Goal: Transaction & Acquisition: Book appointment/travel/reservation

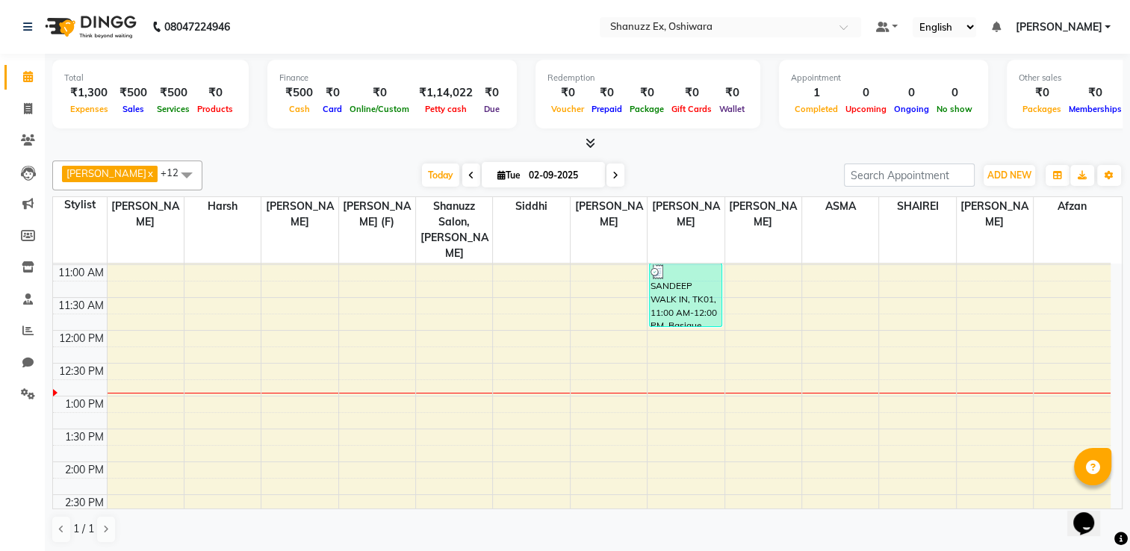
scroll to position [196, 0]
click at [144, 314] on div "8:00 AM 8:30 AM 9:00 AM 9:30 AM 10:00 AM 10:30 AM 11:00 AM 11:30 AM 12:00 PM 12…" at bounding box center [582, 494] width 1058 height 854
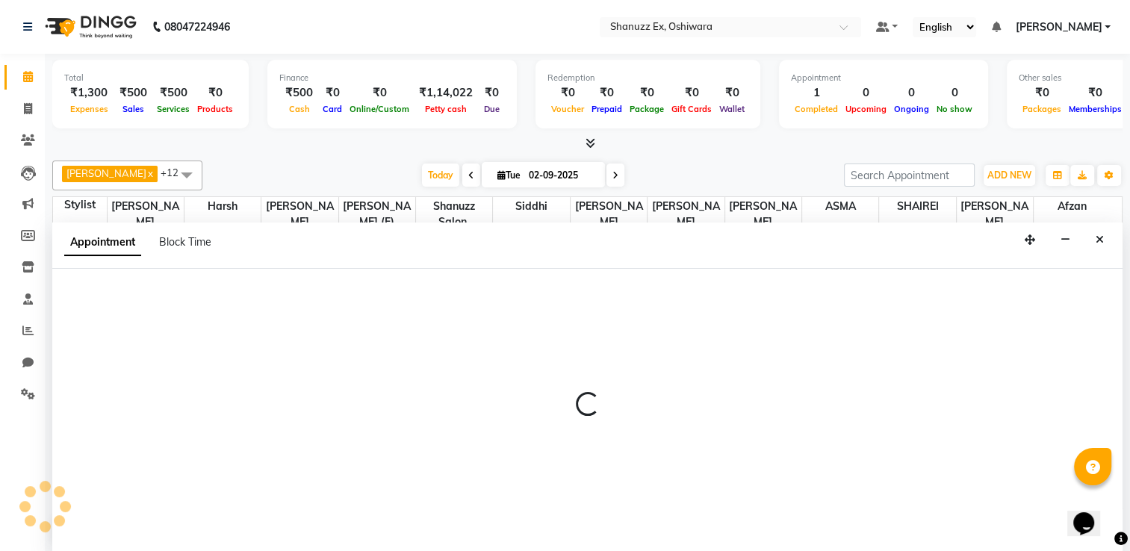
scroll to position [0, 0]
select select "77945"
select select "720"
select select "tentative"
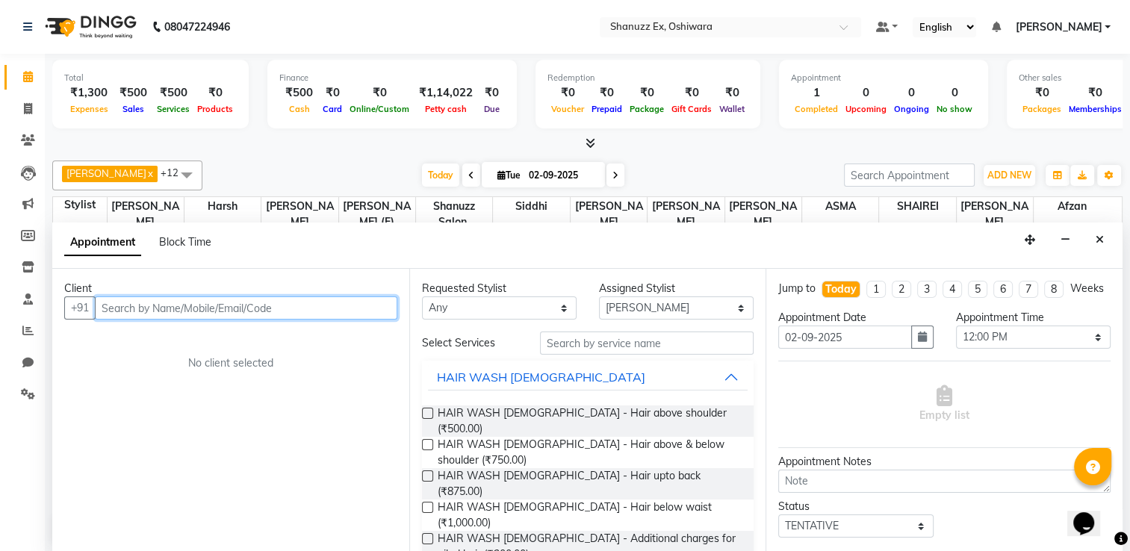
click at [152, 307] on input "text" at bounding box center [246, 308] width 303 height 23
click at [200, 305] on input "7977669793D" at bounding box center [215, 308] width 241 height 23
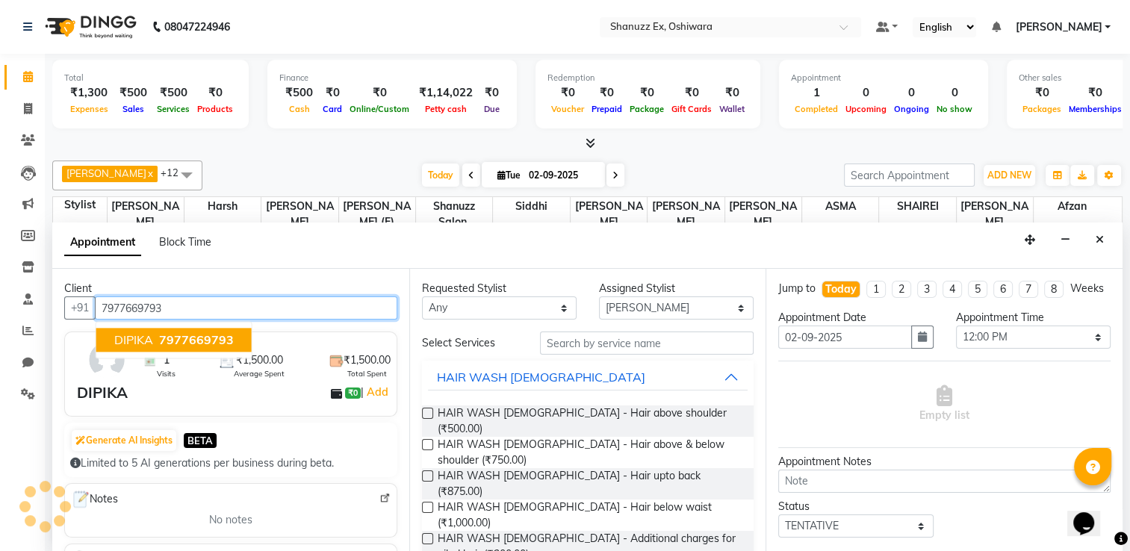
click at [200, 305] on input "7977669793" at bounding box center [246, 308] width 303 height 23
click at [182, 334] on span "7977669793" at bounding box center [196, 339] width 75 height 15
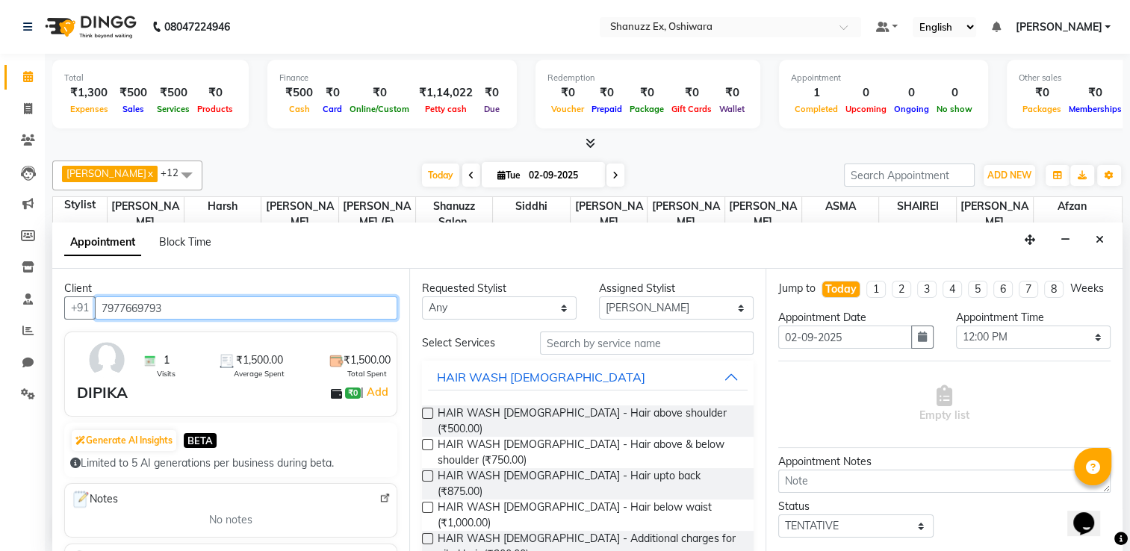
type input "7977669793"
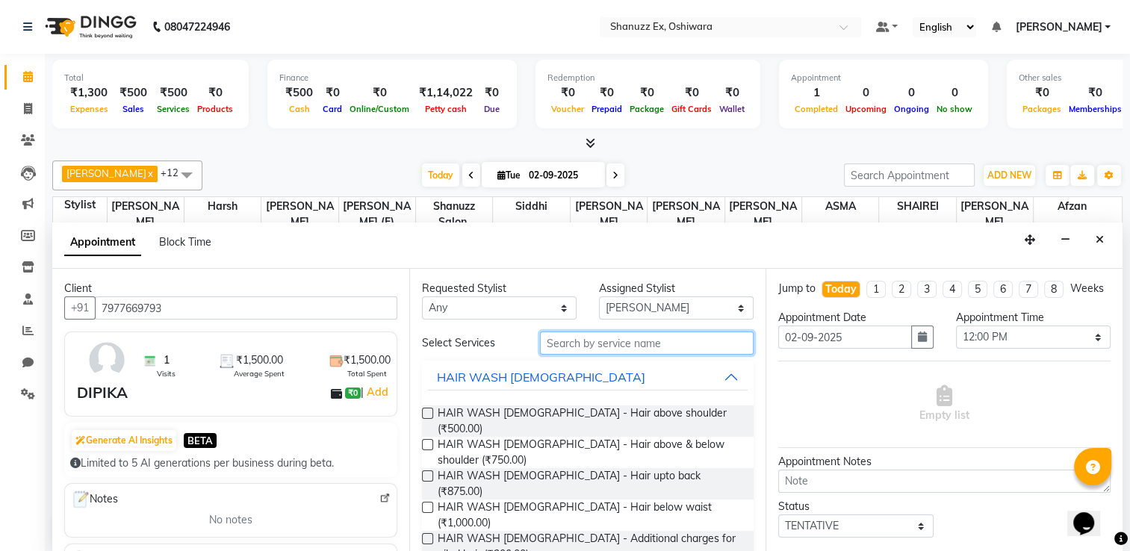
click at [631, 342] on input "text" at bounding box center [647, 343] width 214 height 23
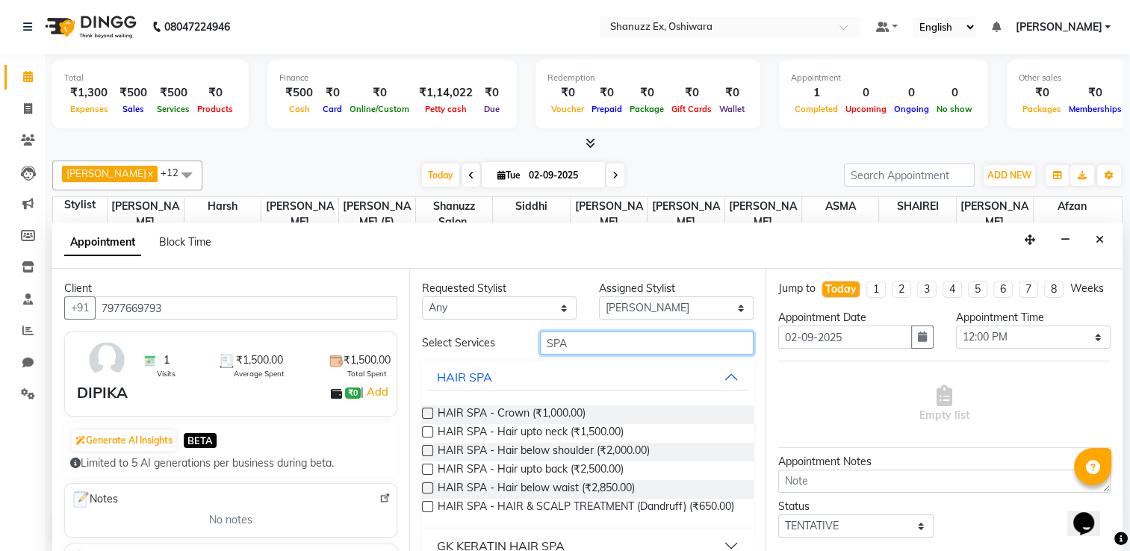
type input "SPA"
click at [429, 428] on label at bounding box center [427, 432] width 11 height 11
click at [429, 429] on input "checkbox" at bounding box center [427, 434] width 10 height 10
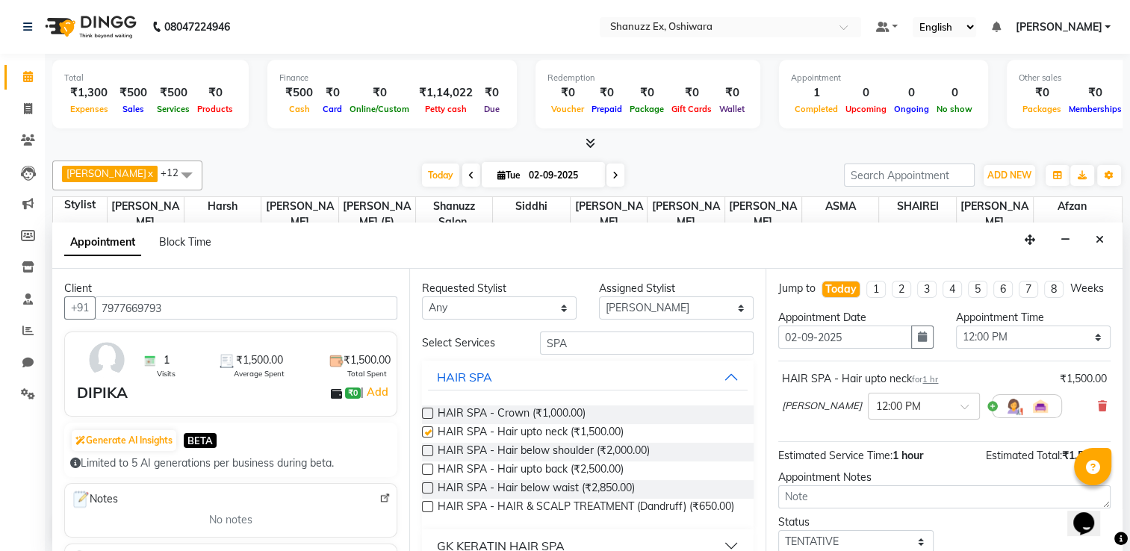
checkbox input "false"
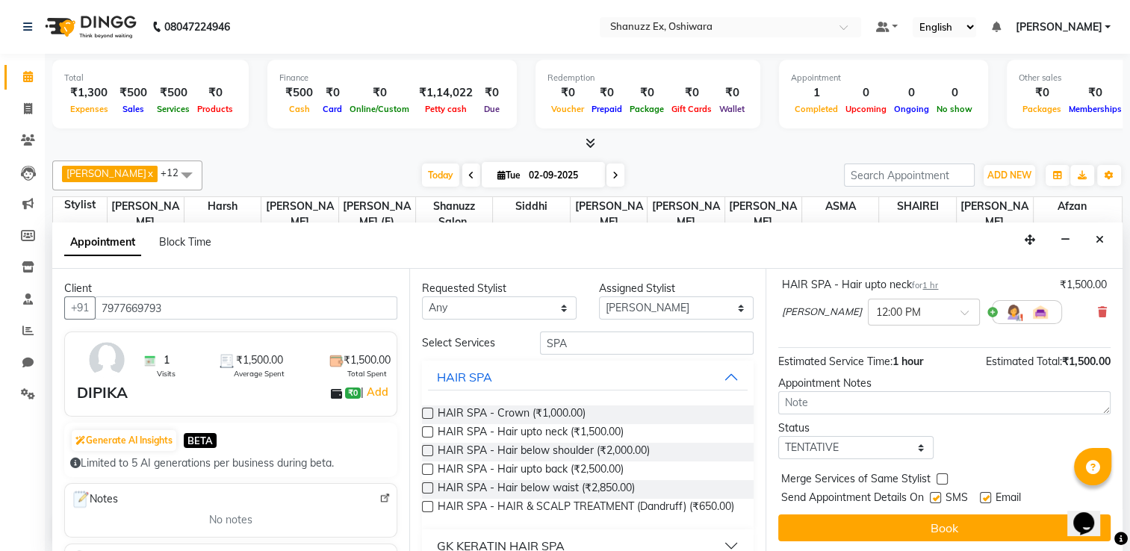
click at [937, 499] on label at bounding box center [935, 497] width 11 height 11
click at [937, 499] on input "checkbox" at bounding box center [935, 500] width 10 height 10
checkbox input "false"
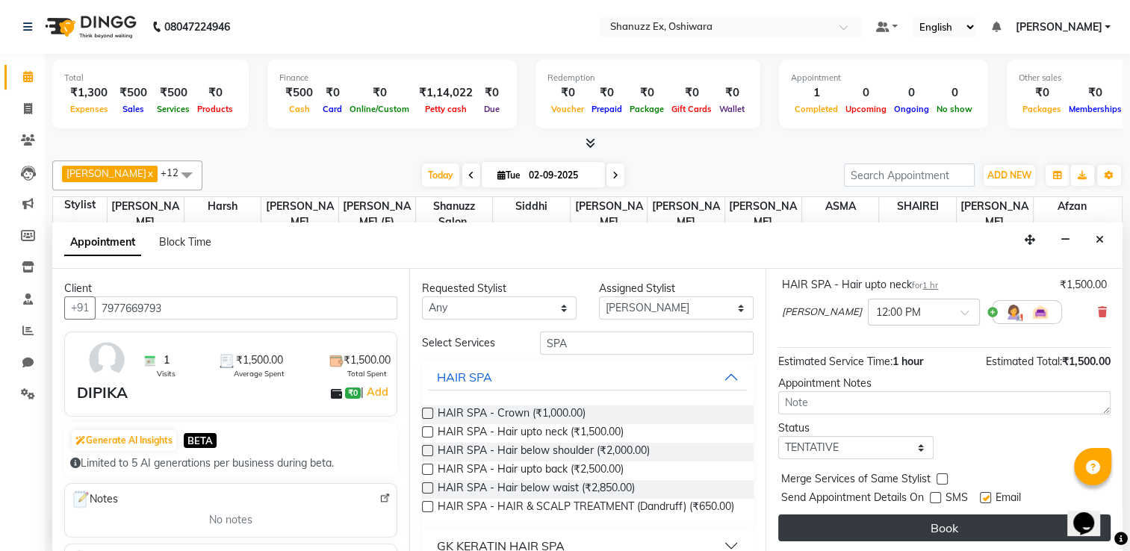
click at [921, 515] on button "Book" at bounding box center [944, 528] width 332 height 27
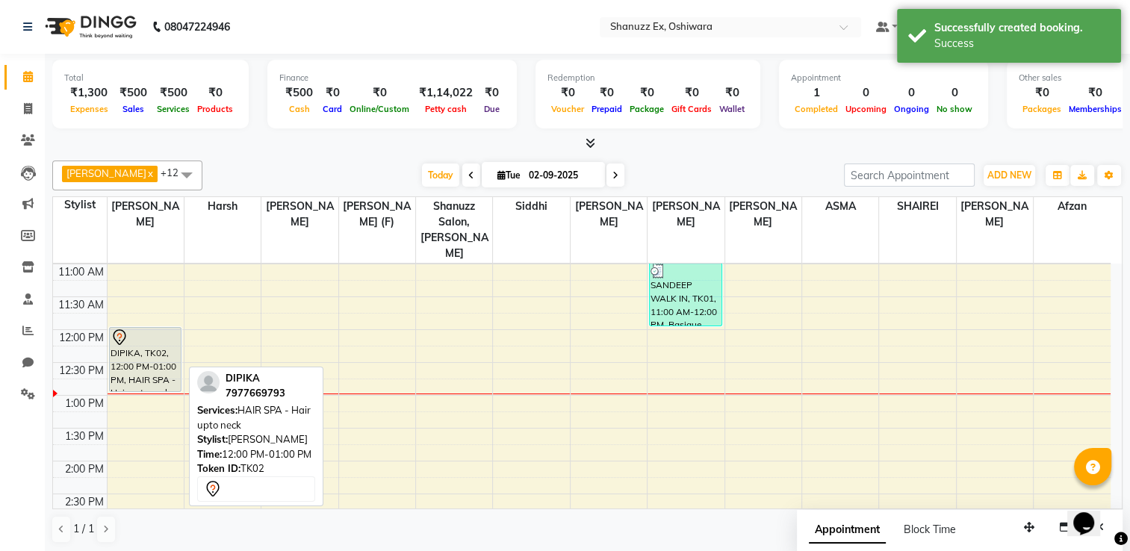
click at [157, 350] on div "DIPIKA, TK02, 12:00 PM-01:00 PM, HAIR SPA - Hair upto neck" at bounding box center [146, 359] width 72 height 63
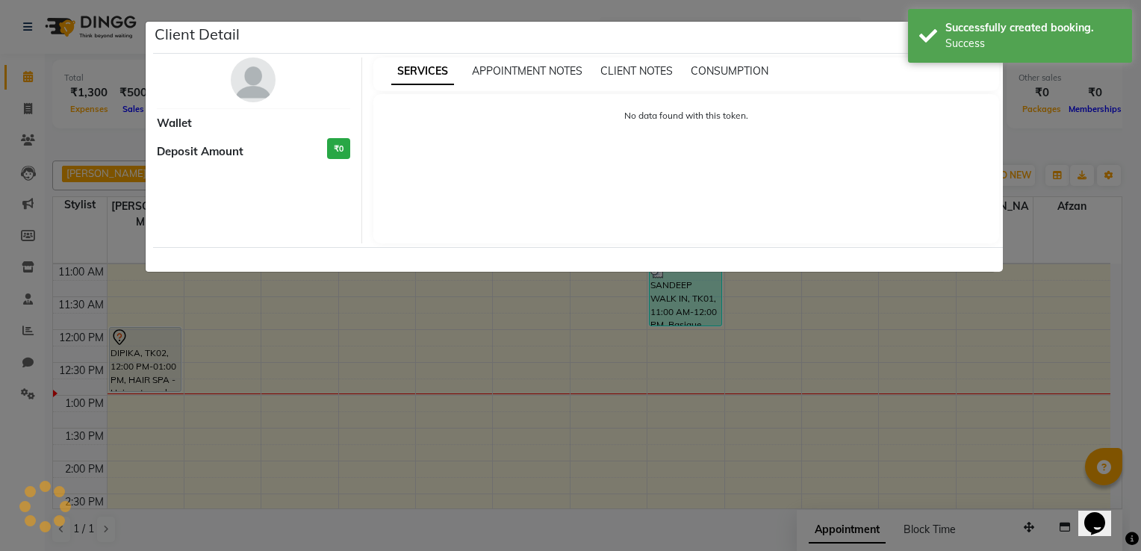
select select "7"
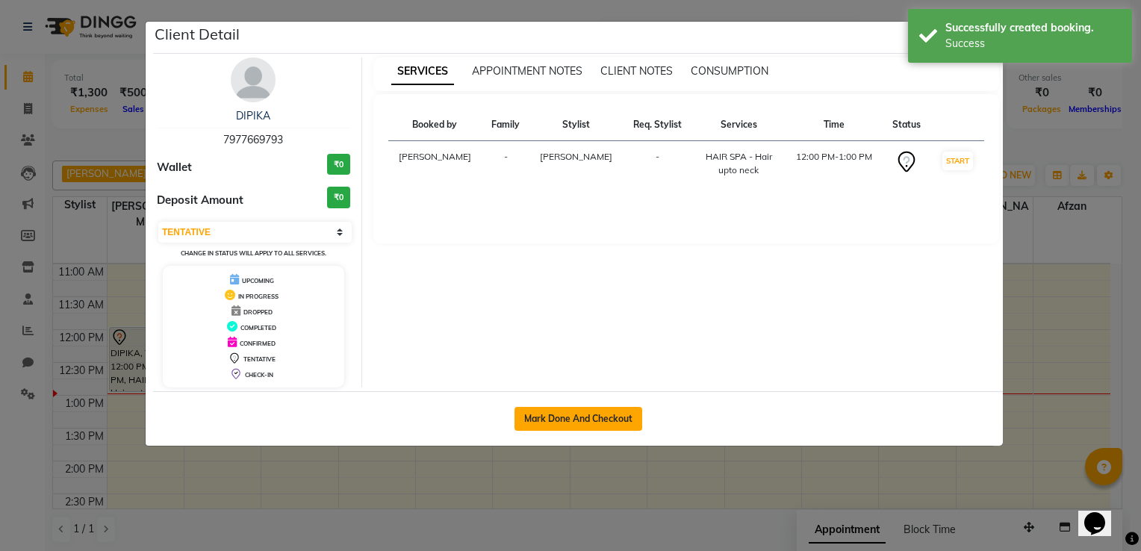
click at [589, 415] on button "Mark Done And Checkout" at bounding box center [579, 419] width 128 height 24
select select "service"
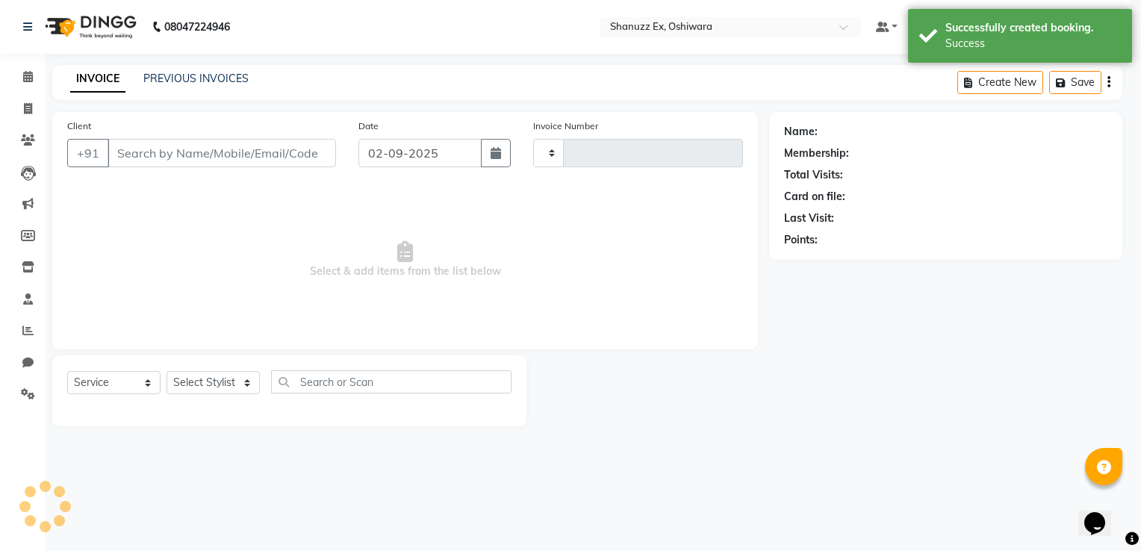
type input "0308"
select select "8229"
select select "3"
type input "7977669793"
select select "77945"
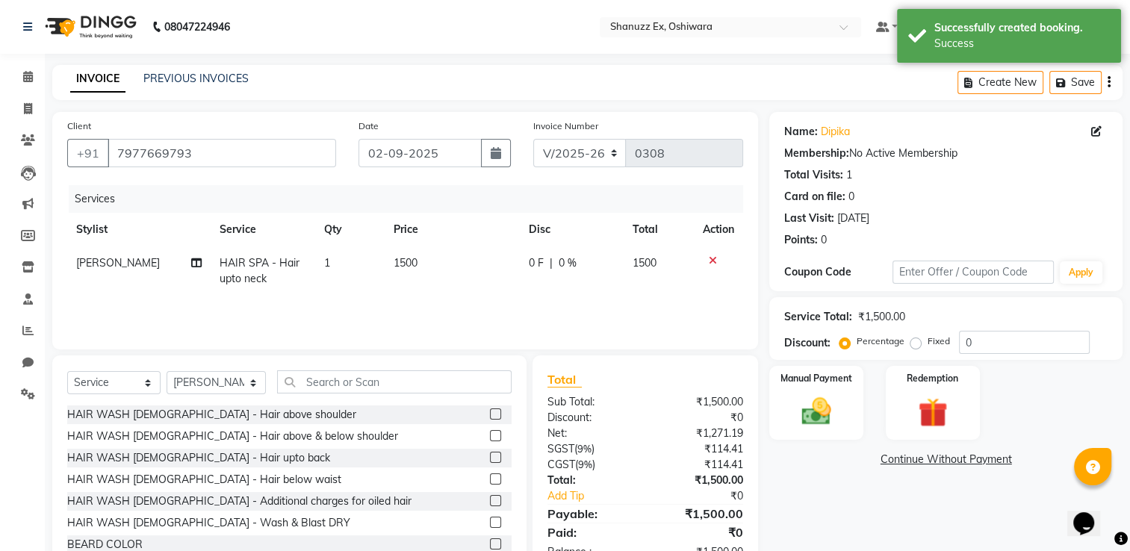
scroll to position [47, 0]
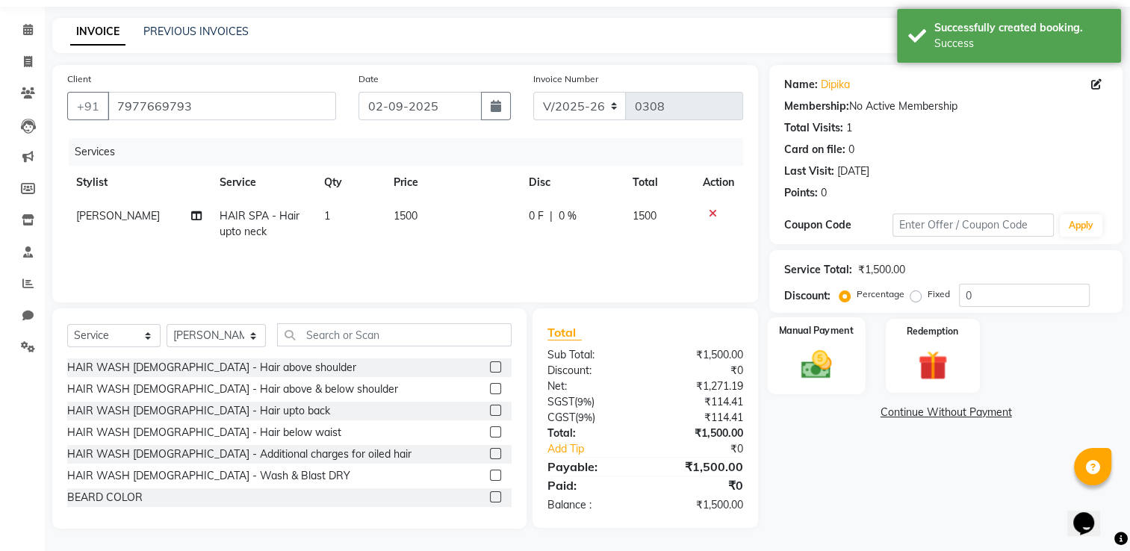
click at [833, 374] on img at bounding box center [817, 364] width 50 height 35
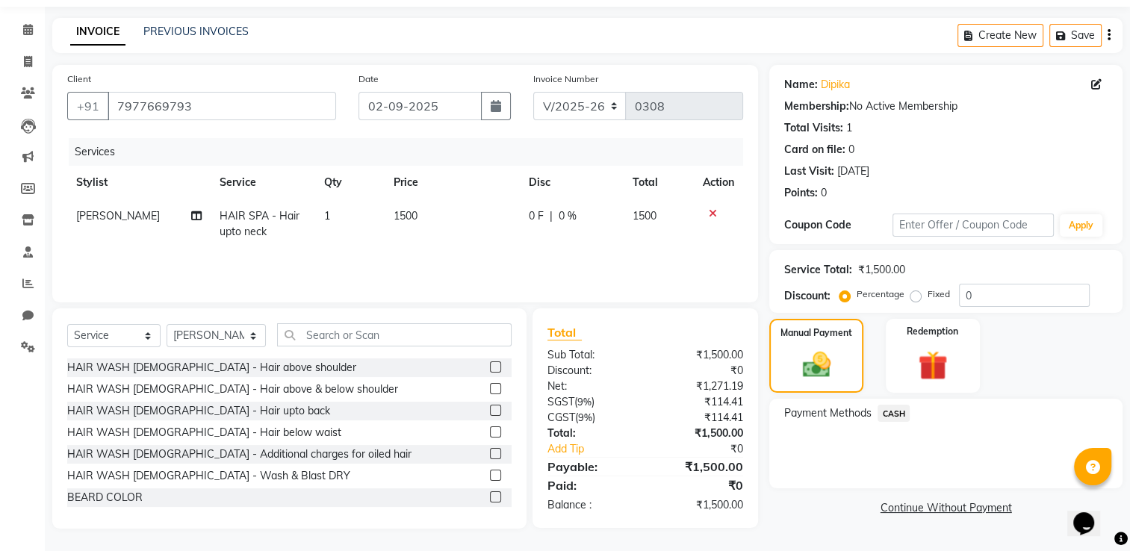
click at [887, 419] on span "CASH" at bounding box center [894, 413] width 32 height 17
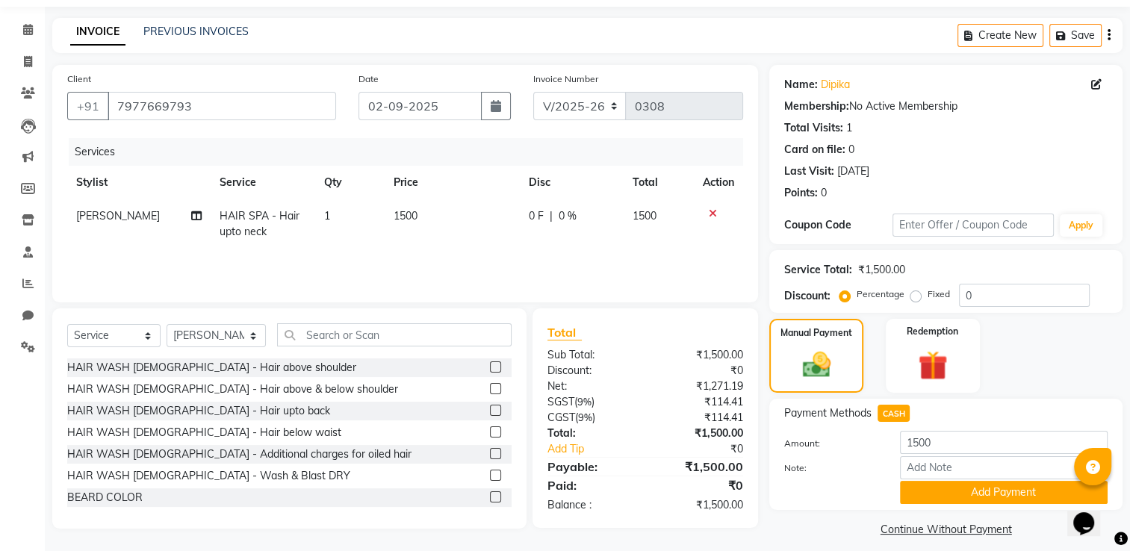
scroll to position [60, 0]
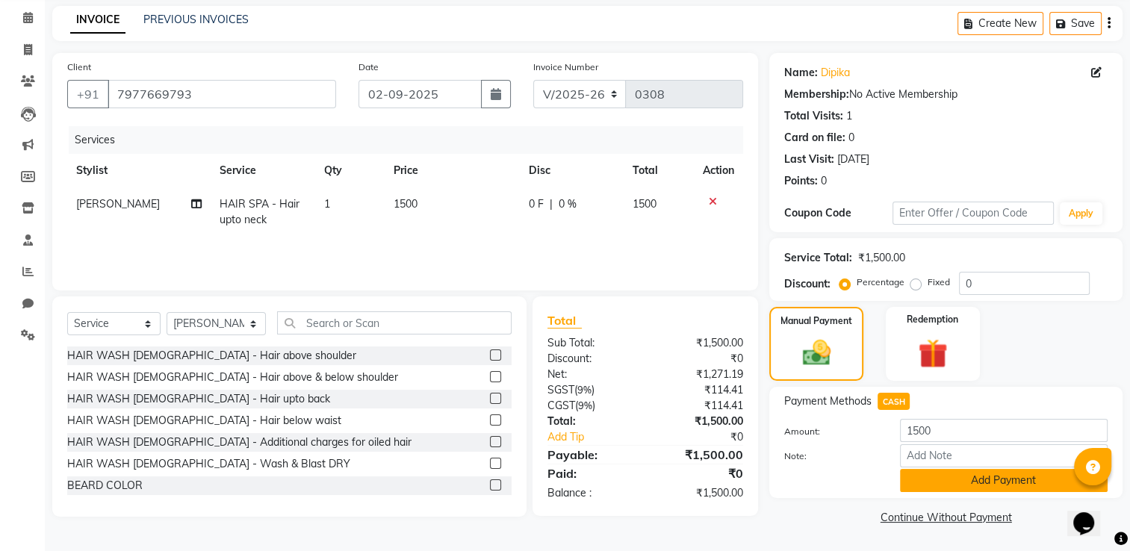
click at [951, 488] on button "Add Payment" at bounding box center [1004, 480] width 208 height 23
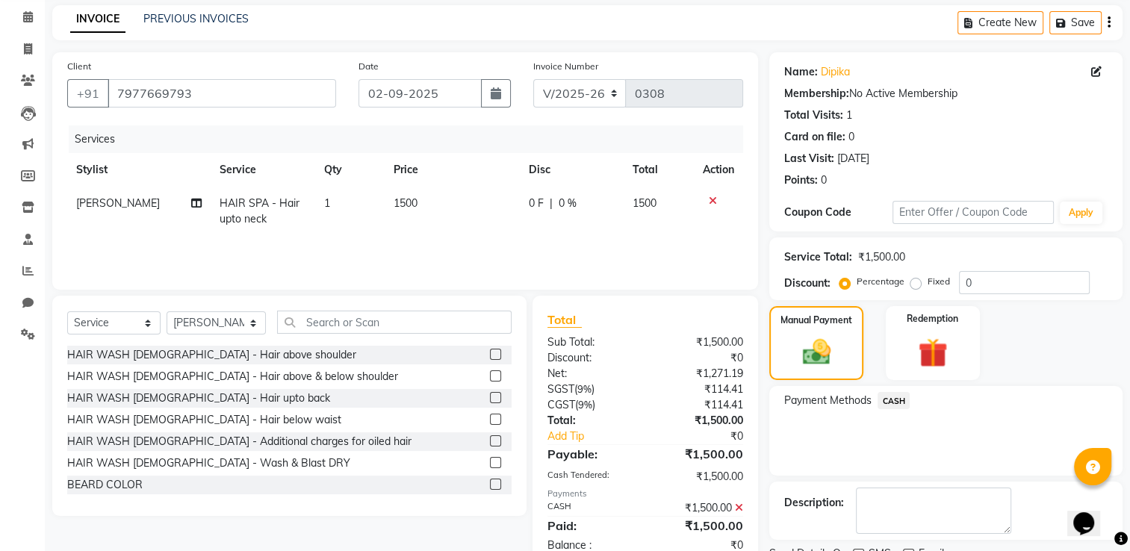
scroll to position [120, 0]
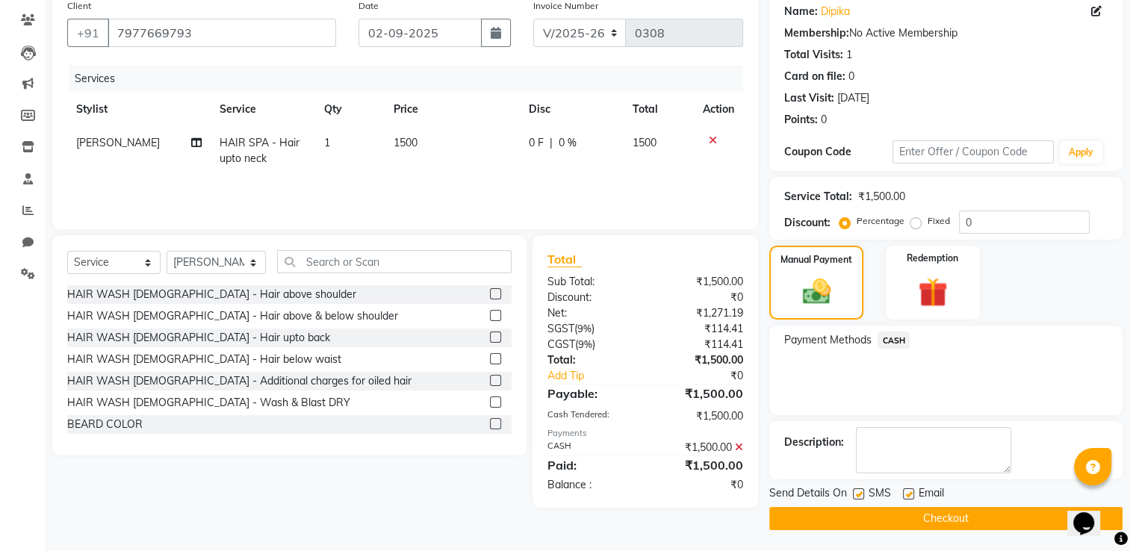
click at [861, 494] on label at bounding box center [858, 494] width 11 height 11
click at [861, 494] on input "checkbox" at bounding box center [858, 495] width 10 height 10
checkbox input "false"
click at [855, 512] on button "Checkout" at bounding box center [945, 518] width 353 height 23
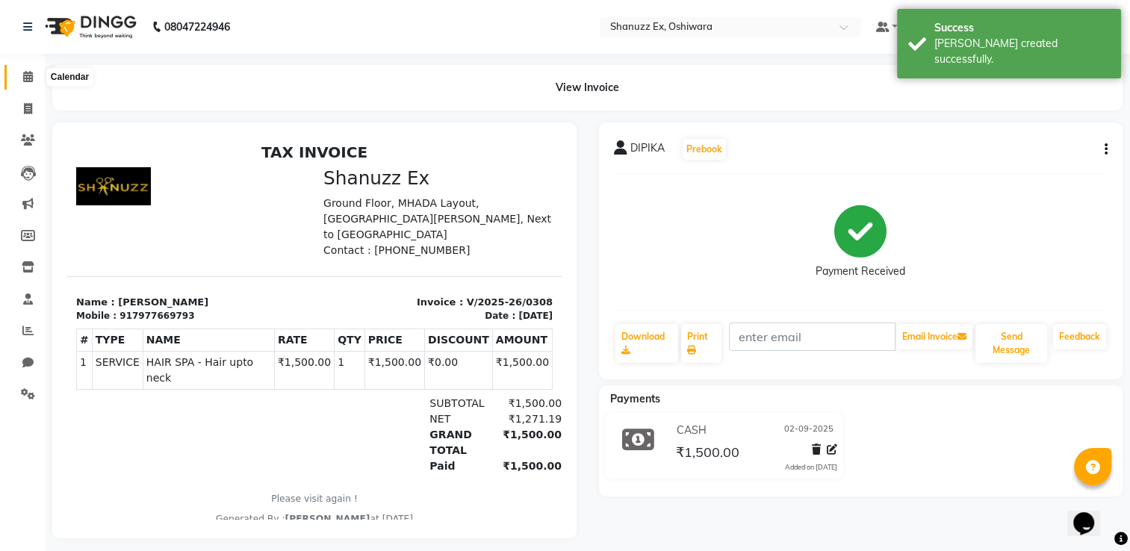
click at [33, 70] on span at bounding box center [28, 77] width 26 height 17
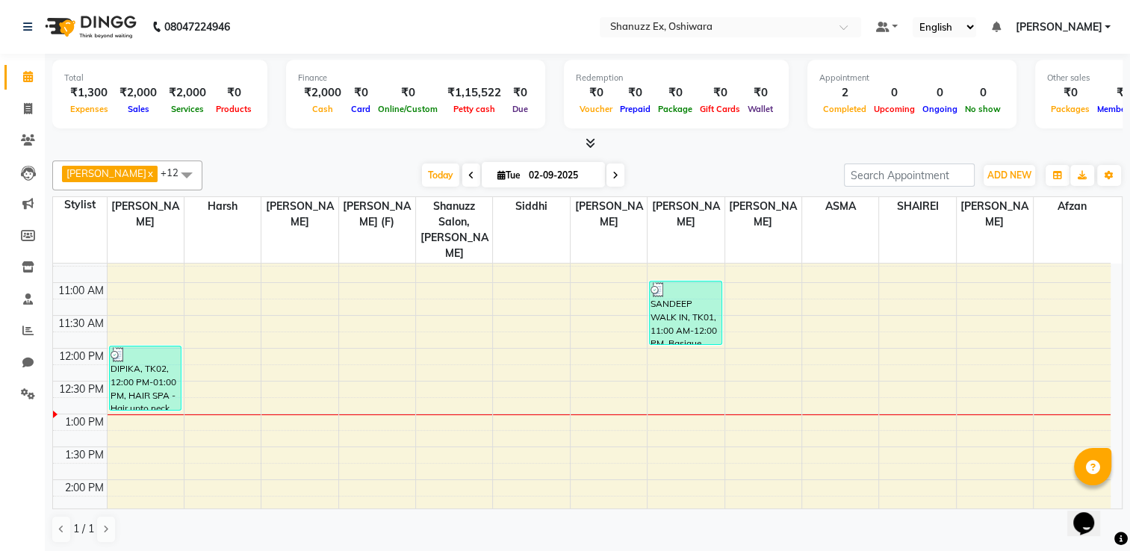
scroll to position [184, 0]
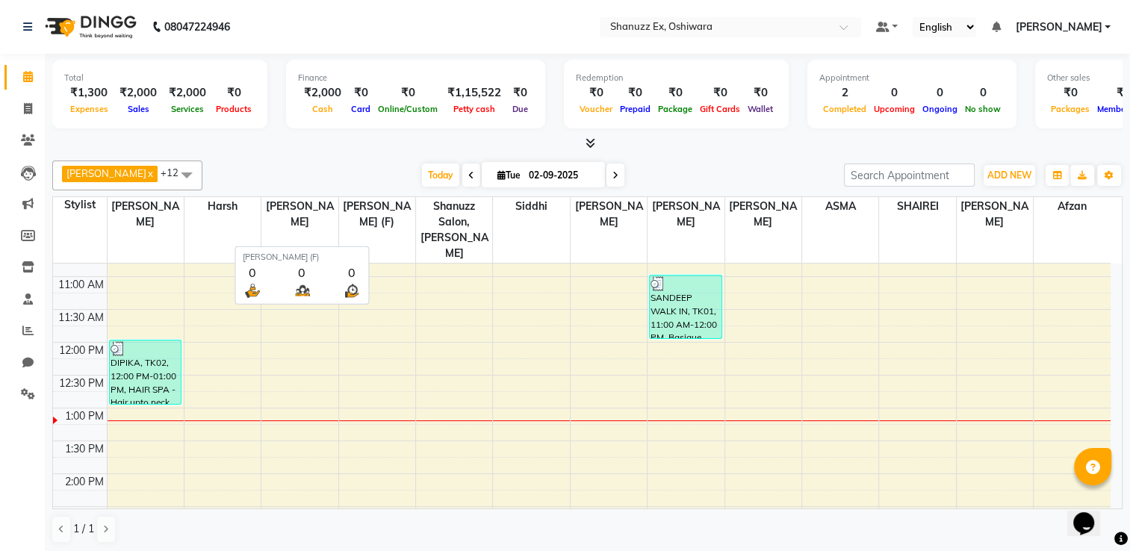
click at [369, 221] on th "[PERSON_NAME] (F)" at bounding box center [376, 230] width 77 height 66
click at [996, 175] on span "ADD NEW" at bounding box center [1010, 175] width 44 height 11
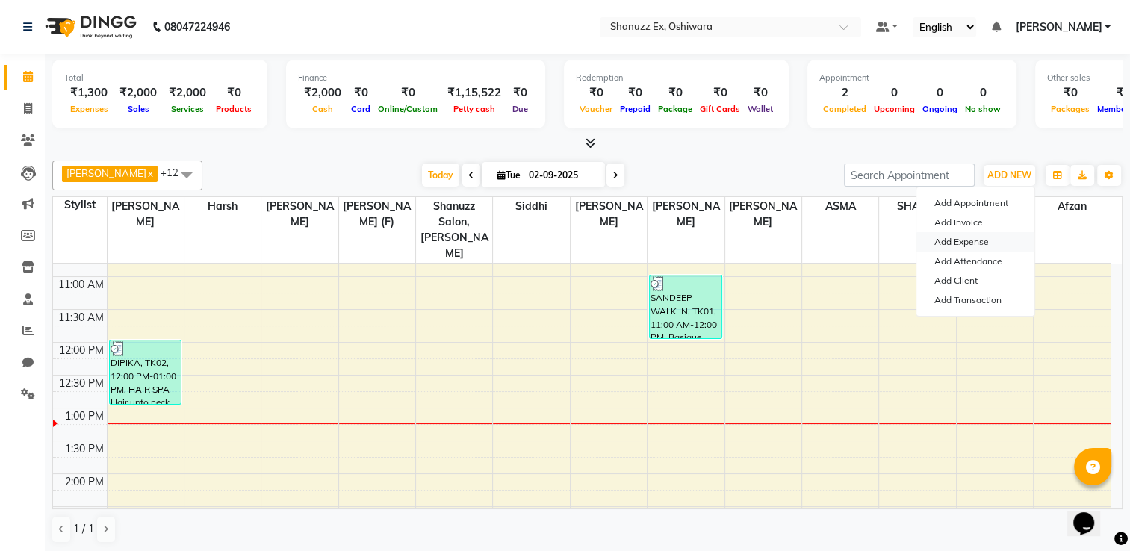
click at [965, 246] on link "Add Expense" at bounding box center [976, 241] width 118 height 19
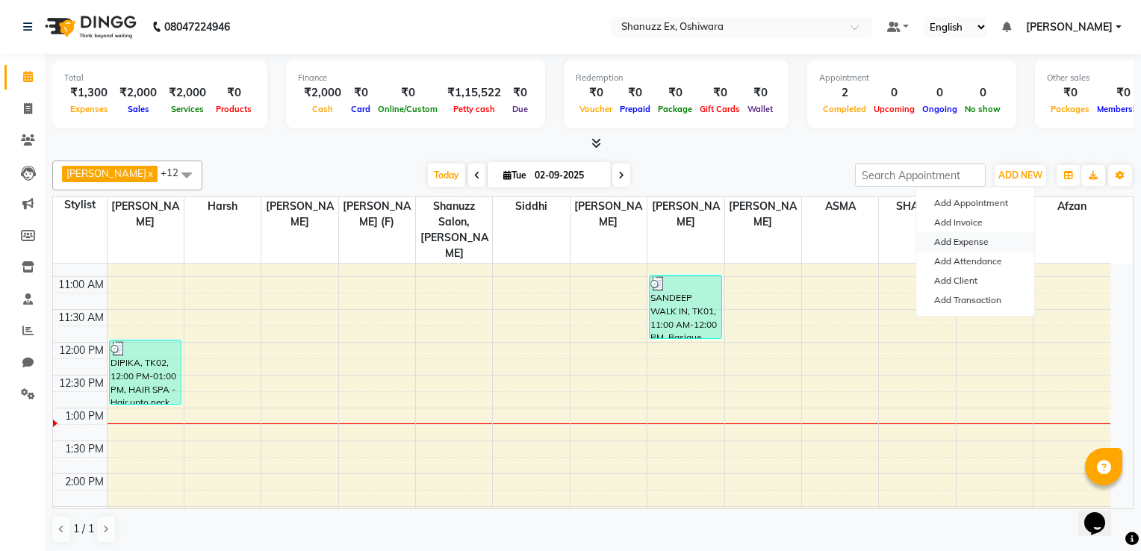
select select "1"
select select "7357"
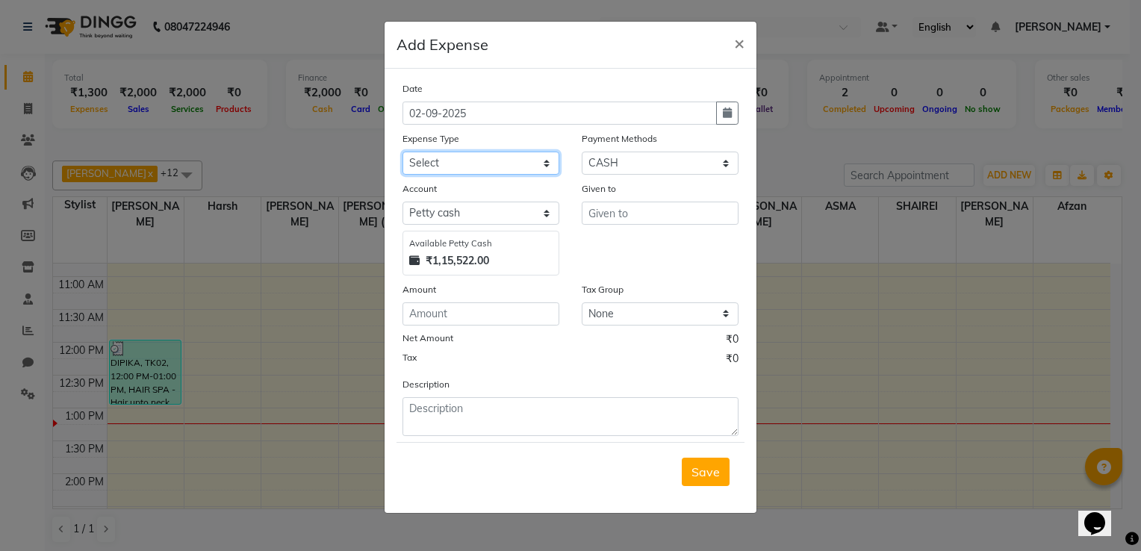
click at [442, 167] on select "Select Advance Salary Client Snacks Electricity Bill Marketing Maintenance Misc…" at bounding box center [481, 163] width 157 height 23
click at [735, 35] on span "×" at bounding box center [739, 42] width 10 height 22
